Goal: Task Accomplishment & Management: Manage account settings

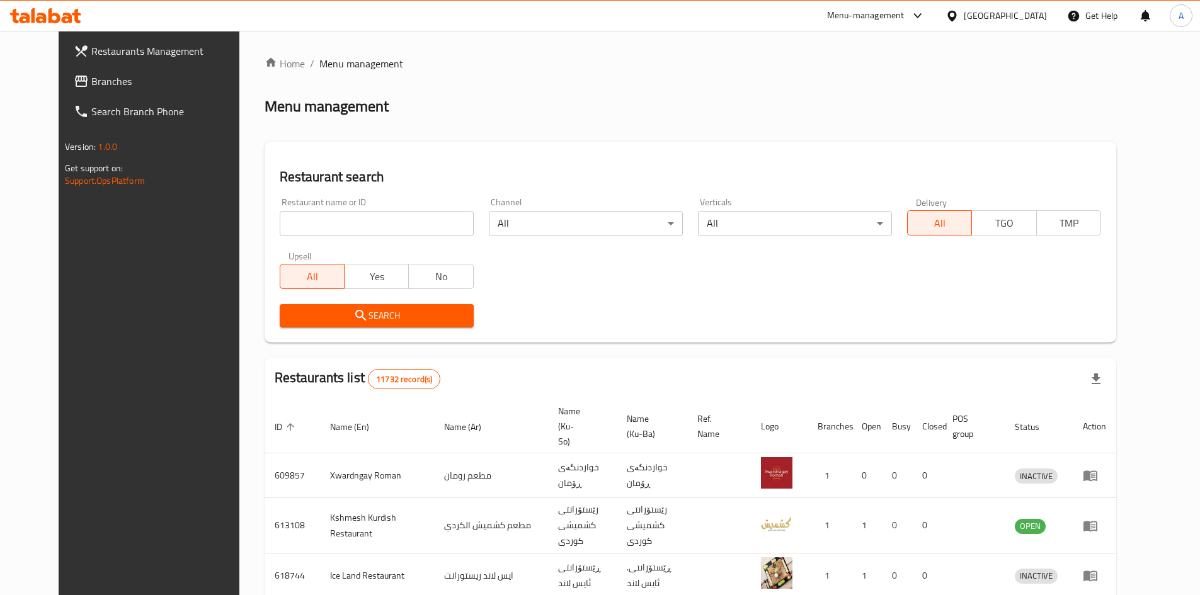
click at [91, 76] on span "Branches" at bounding box center [169, 81] width 157 height 15
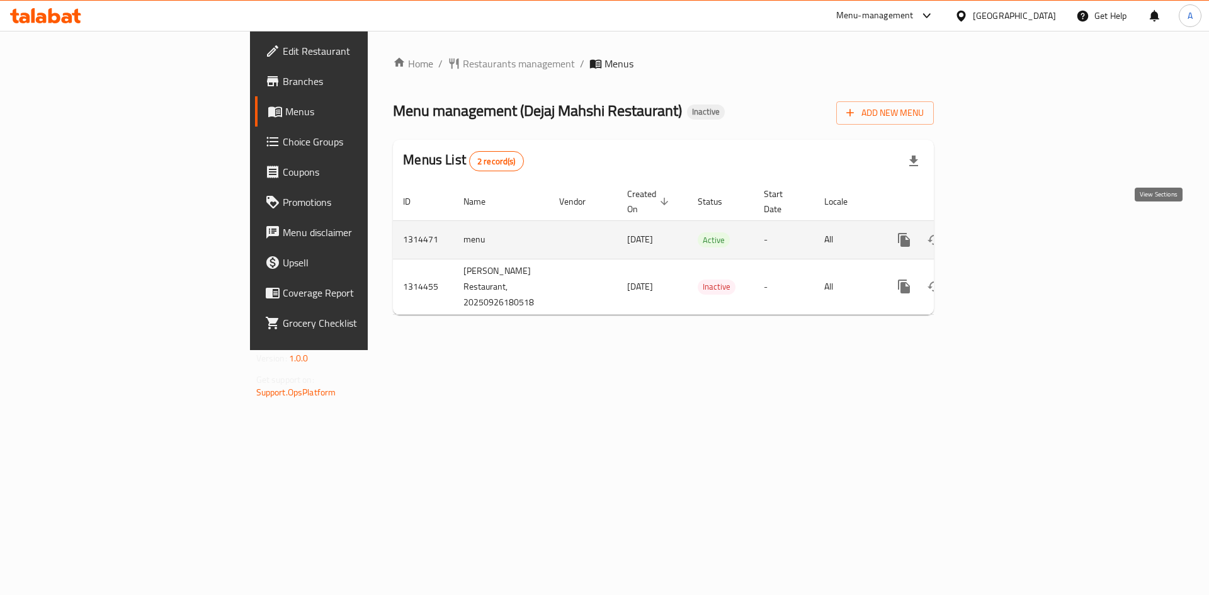
click at [1010, 226] on link "enhanced table" at bounding box center [995, 240] width 30 height 30
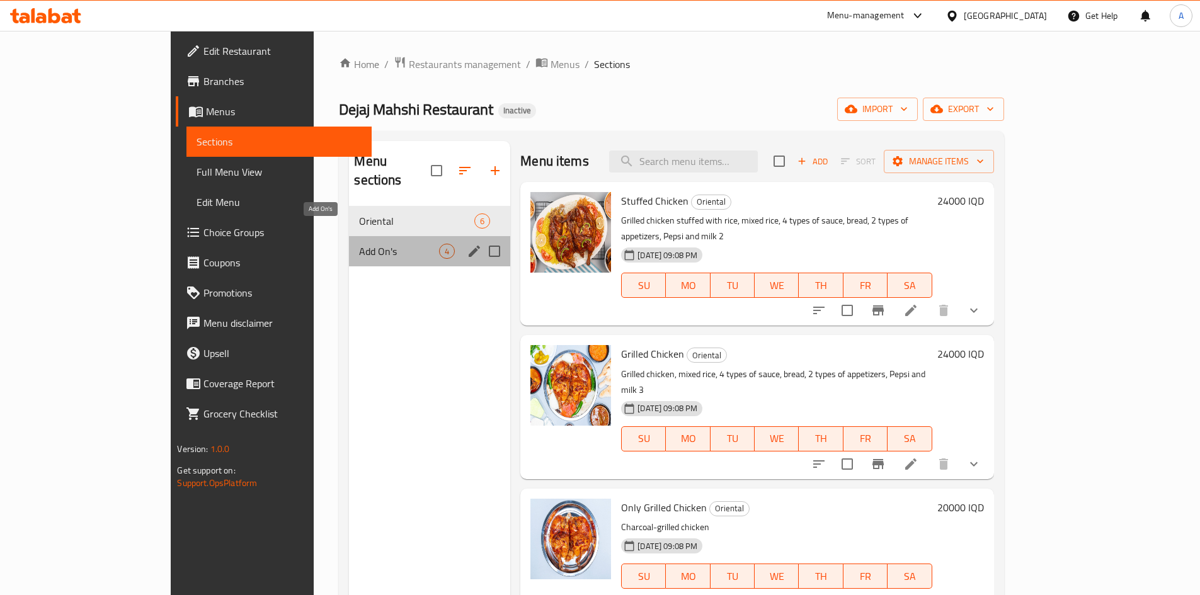
click at [372, 244] on span "Add On's" at bounding box center [399, 251] width 80 height 15
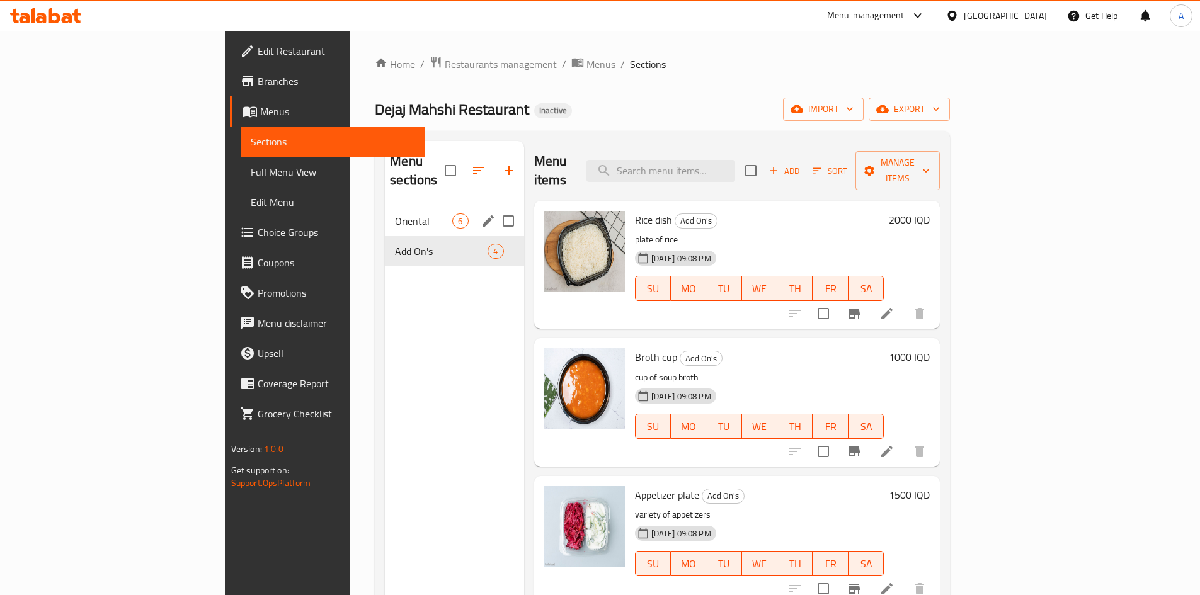
click at [395, 214] on span "Oriental" at bounding box center [423, 221] width 57 height 15
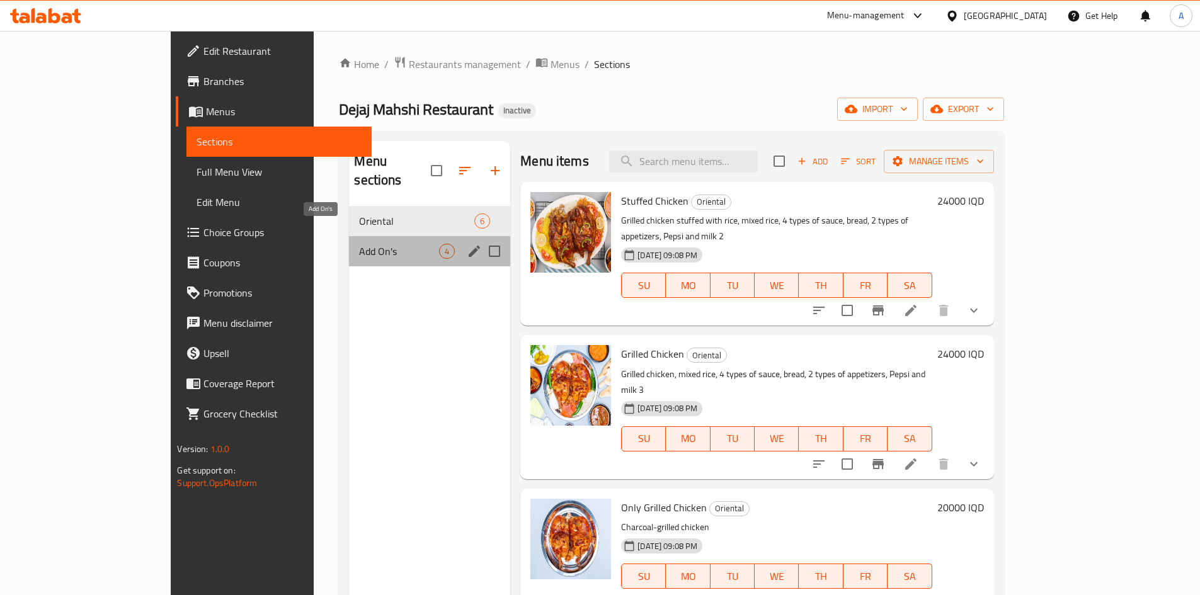
click at [359, 244] on span "Add On's" at bounding box center [399, 251] width 80 height 15
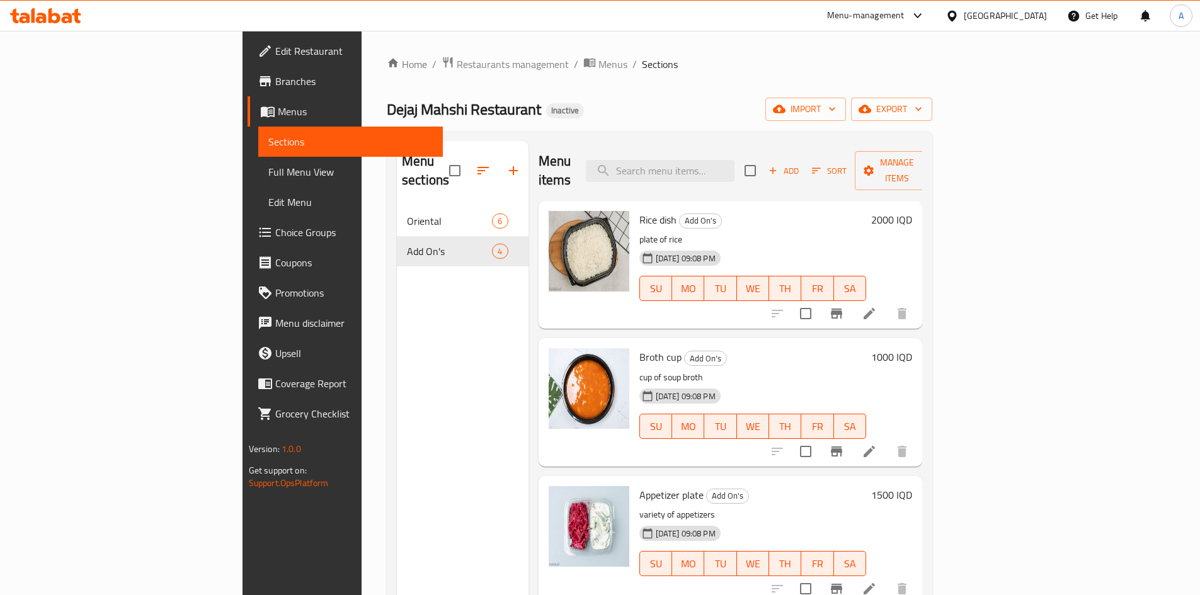
click at [275, 285] on span "Promotions" at bounding box center [353, 292] width 157 height 15
